Goal: Navigation & Orientation: Find specific page/section

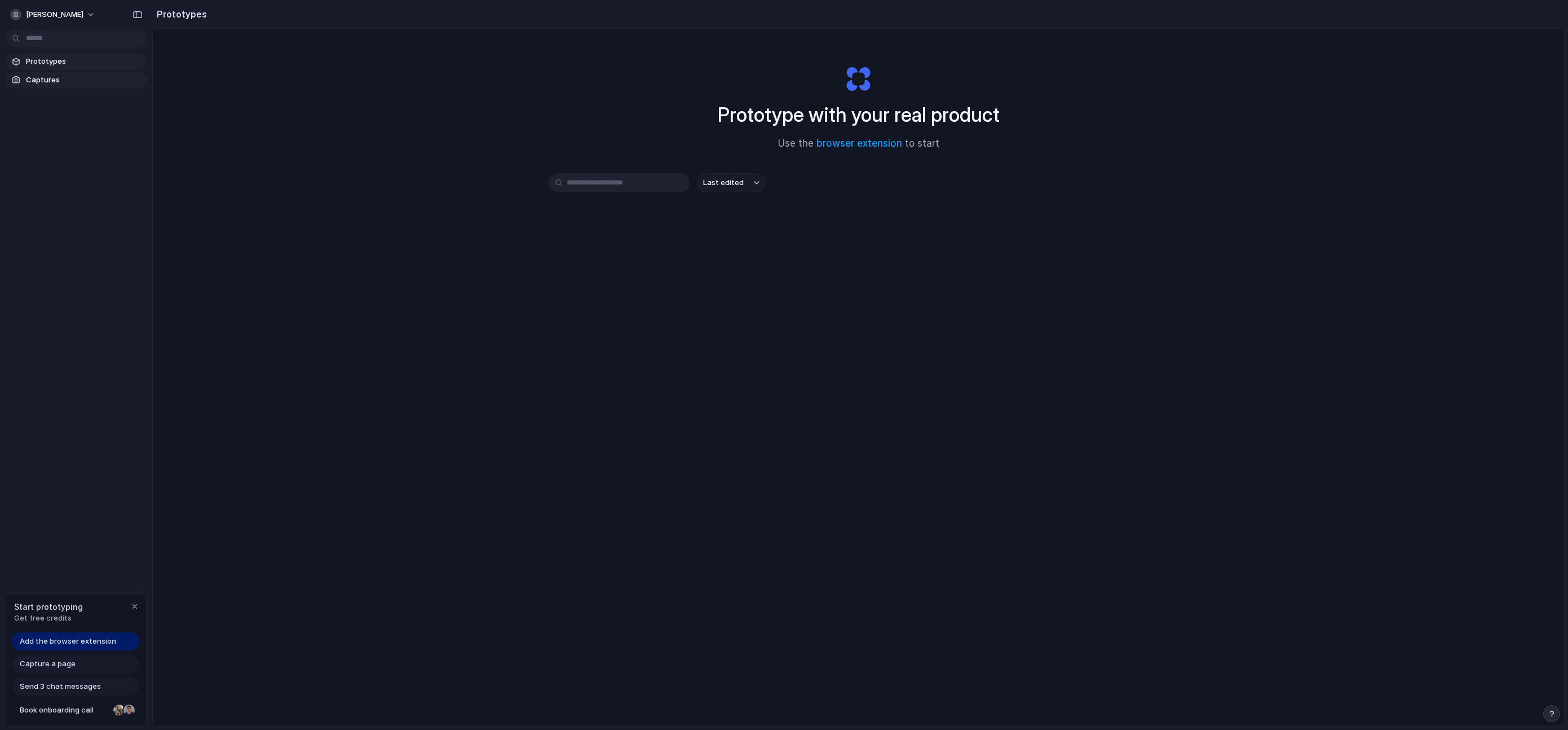
click at [53, 79] on span "Captures" at bounding box center [83, 81] width 116 height 12
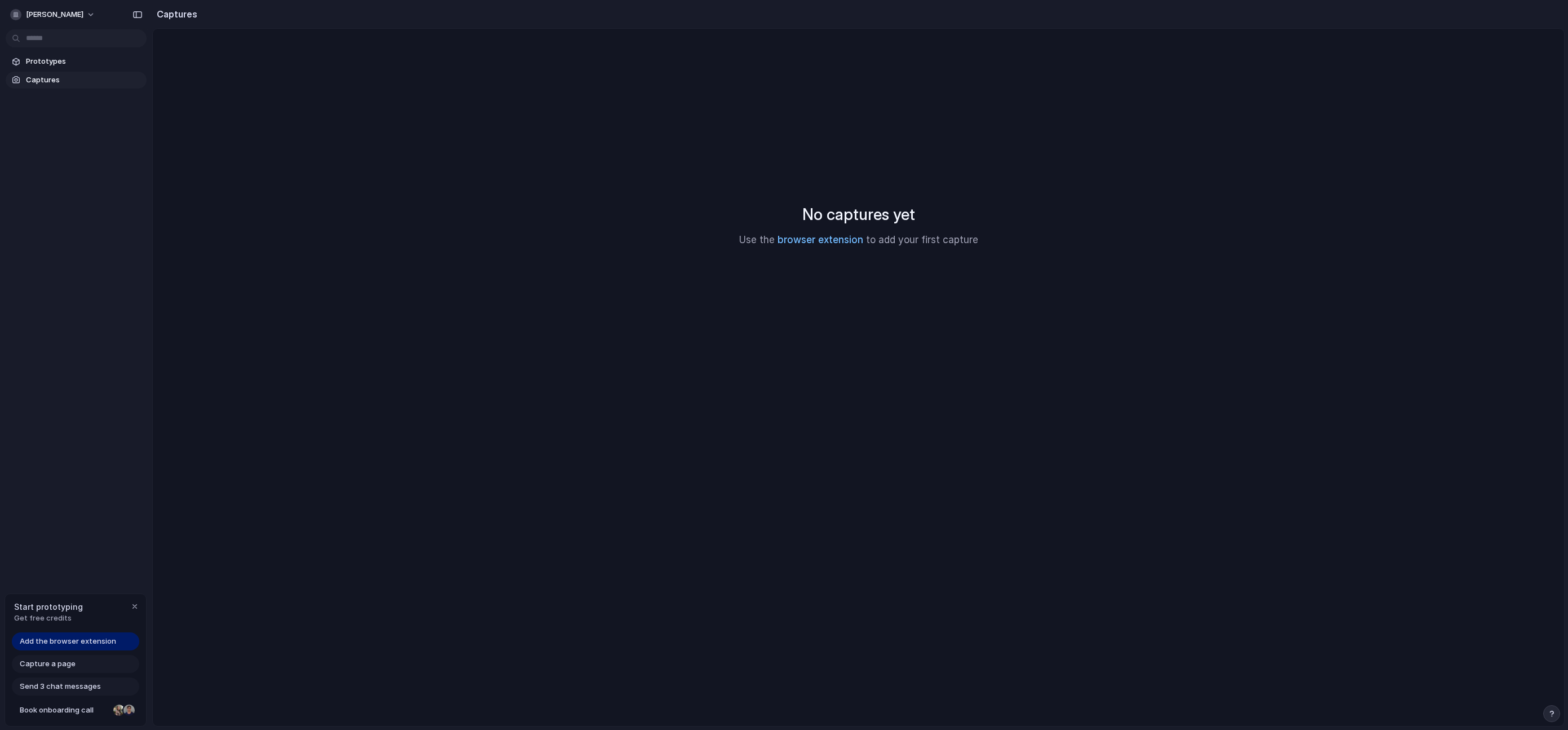
click at [833, 236] on link "browser extension" at bounding box center [820, 240] width 85 height 12
click at [792, 240] on link "browser extension" at bounding box center [820, 240] width 85 height 12
click at [77, 644] on span "Add the browser extension" at bounding box center [68, 641] width 97 height 12
click at [78, 642] on span "Add the browser extension" at bounding box center [68, 641] width 97 height 12
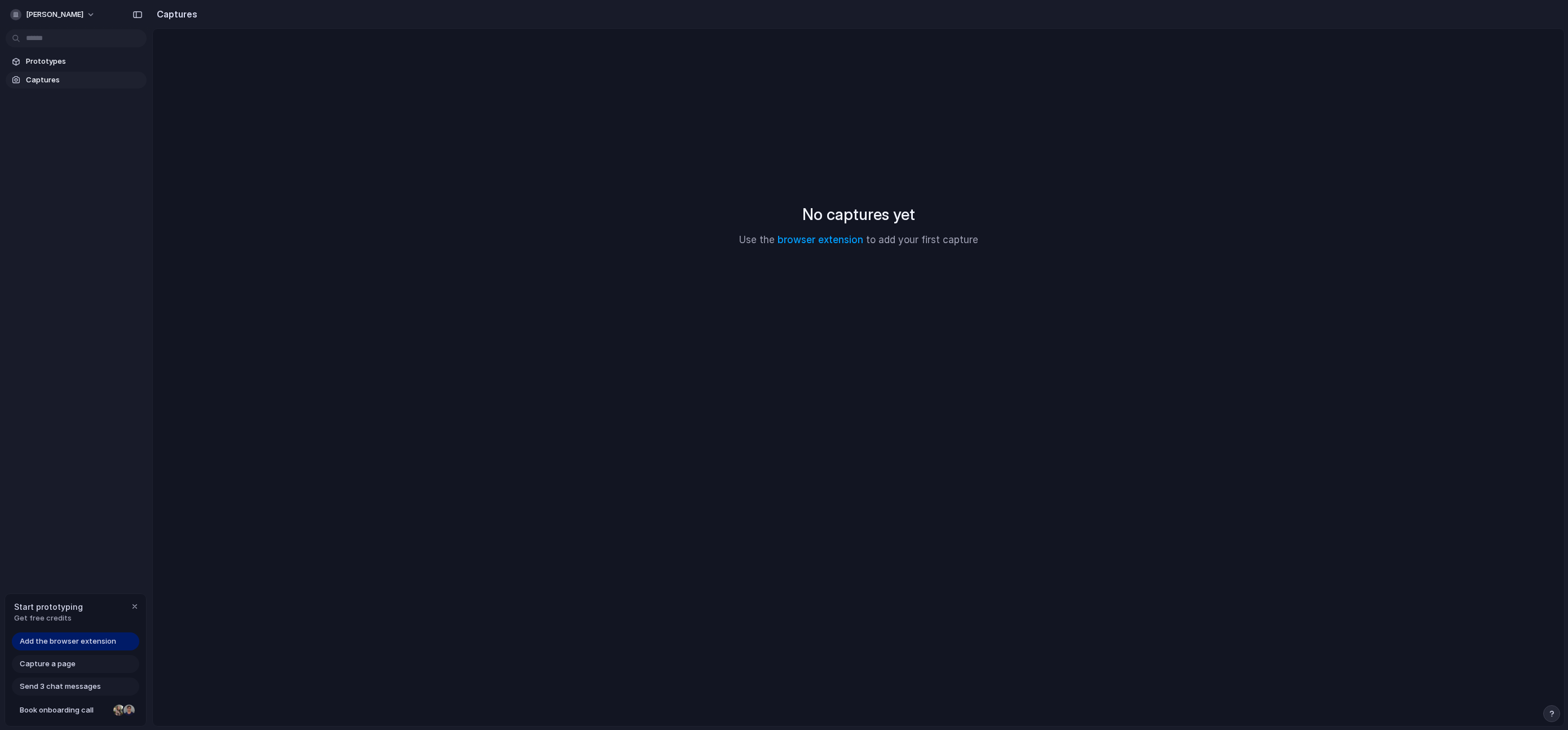
click at [78, 642] on span "Add the browser extension" at bounding box center [68, 641] width 97 height 12
click at [82, 660] on div "Capture a page" at bounding box center [75, 663] width 128 height 18
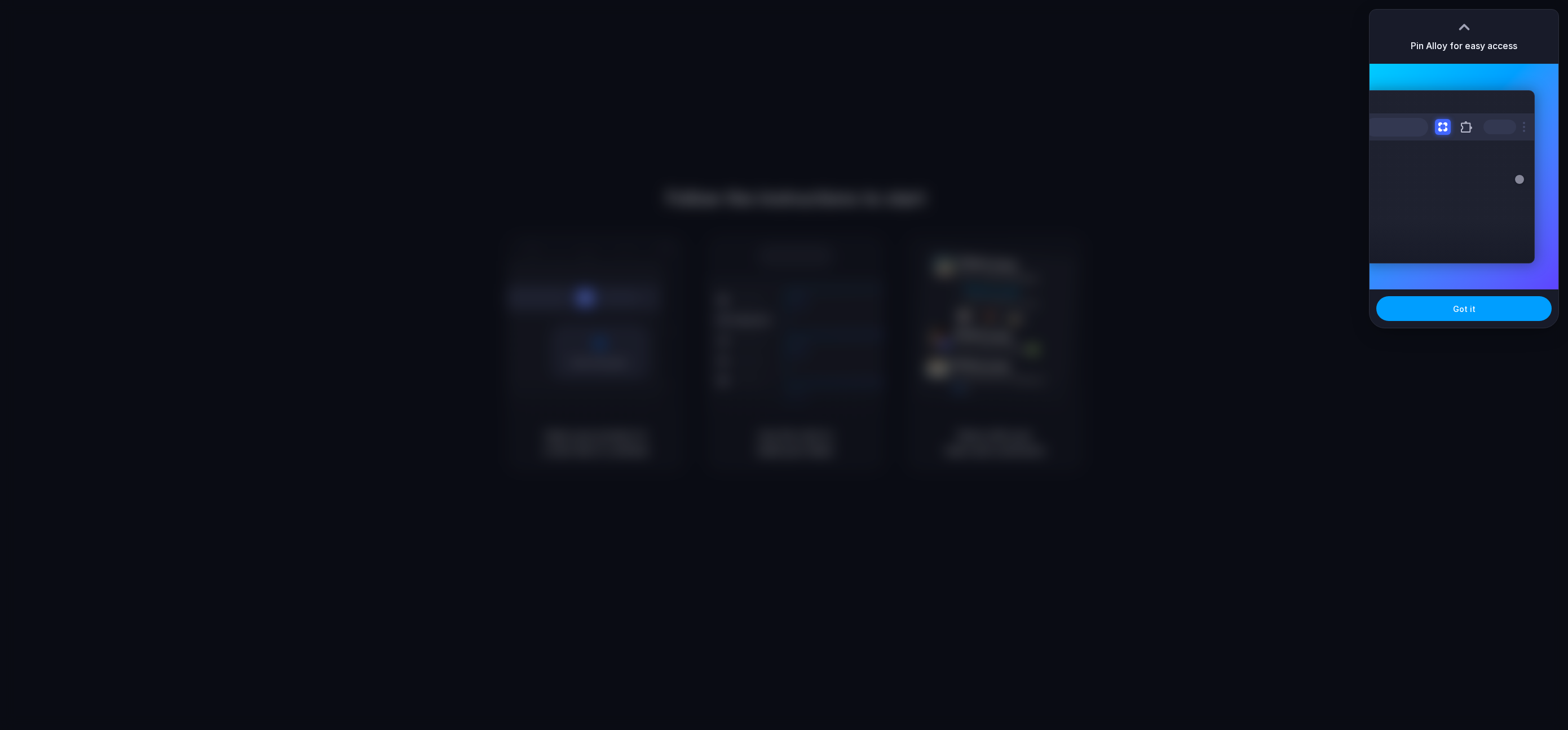
click at [1455, 301] on button "Got it" at bounding box center [1463, 309] width 176 height 25
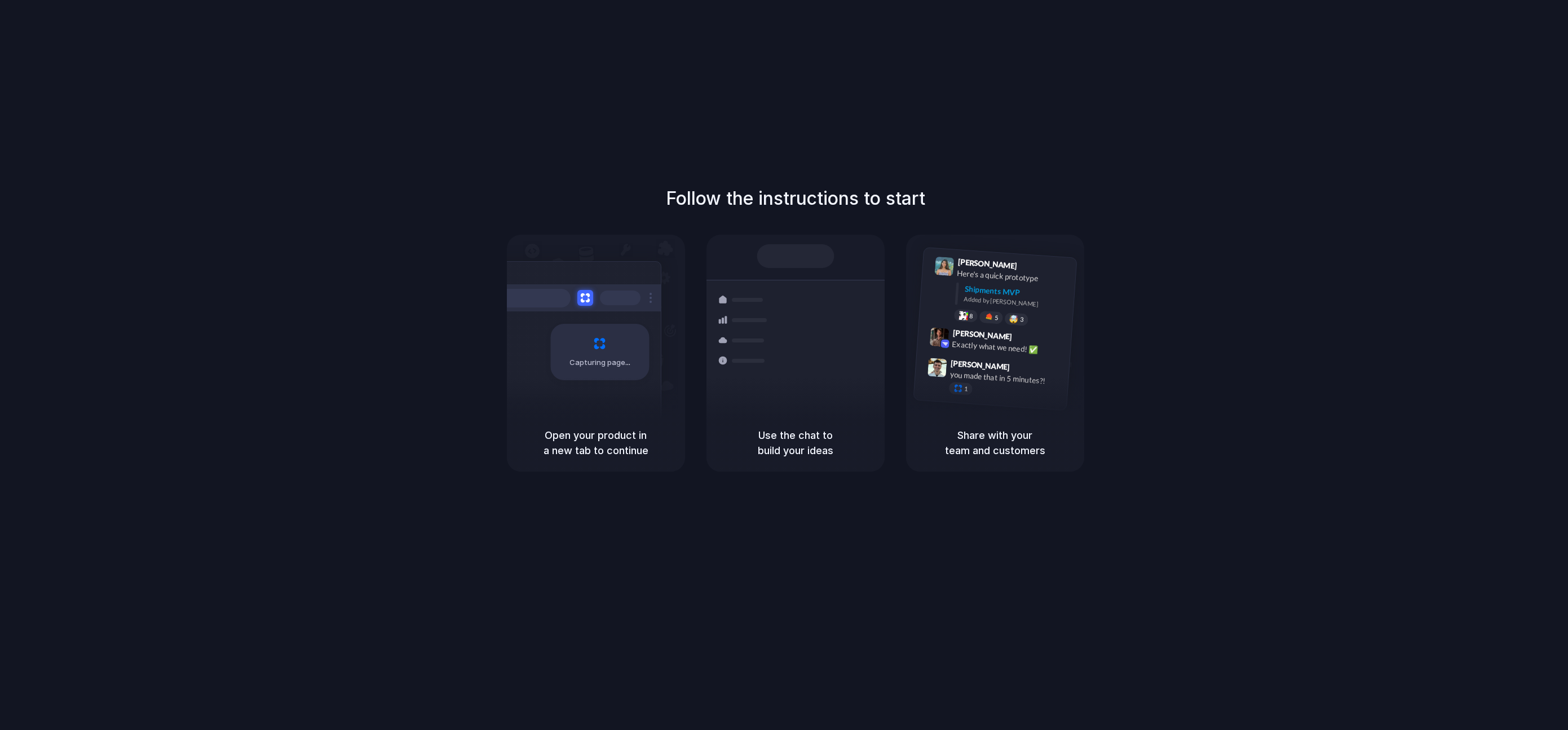
click at [823, 442] on h5 "Use the chat to build your ideas" at bounding box center [796, 443] width 152 height 31
click at [808, 271] on div "Shipments Container from Shanghai 40ft • ETA Dec 28 • In transit Express delive…" at bounding box center [796, 341] width 192 height 195
click at [772, 262] on span "Freight Shipments v1" at bounding box center [780, 261] width 74 height 12
click at [788, 342] on div "Container from Shanghai 40ft • ETA Dec 28 • In transit" at bounding box center [861, 361] width 152 height 44
click at [784, 365] on div at bounding box center [784, 365] width 0 height 0
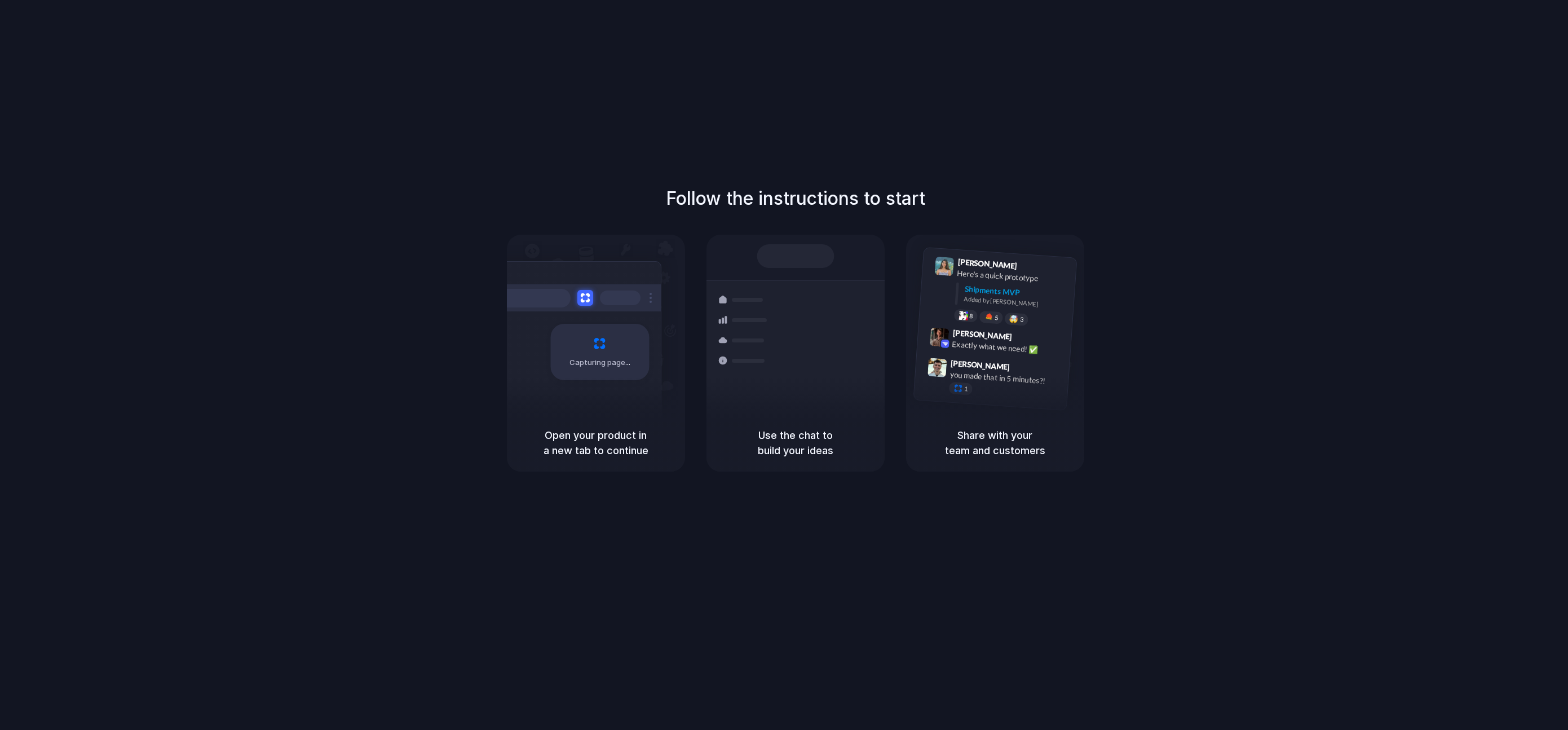
click at [784, 365] on div at bounding box center [784, 365] width 0 height 0
